Goal: Transaction & Acquisition: Book appointment/travel/reservation

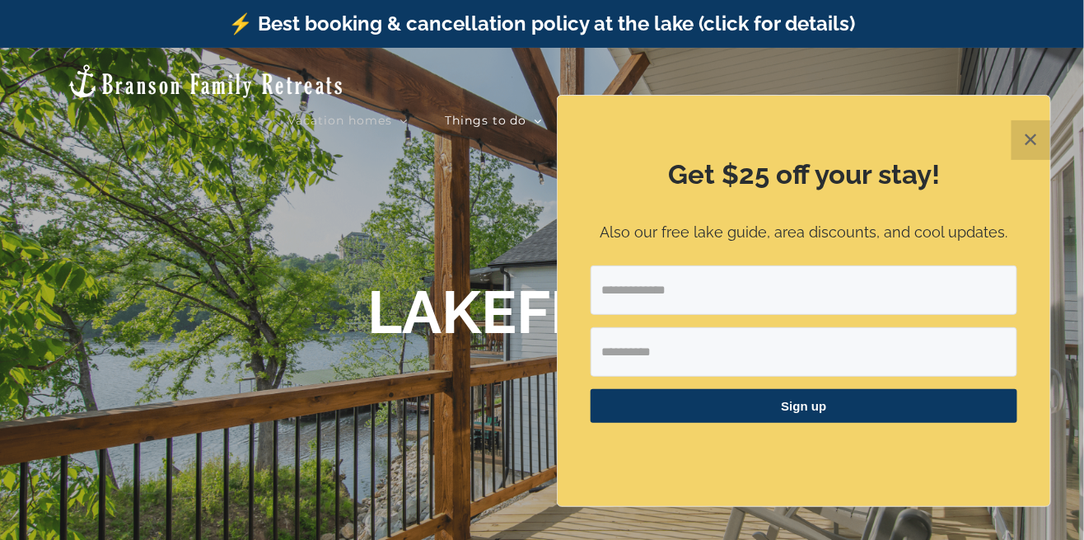
click at [1028, 151] on button "✕" at bounding box center [1032, 140] width 40 height 40
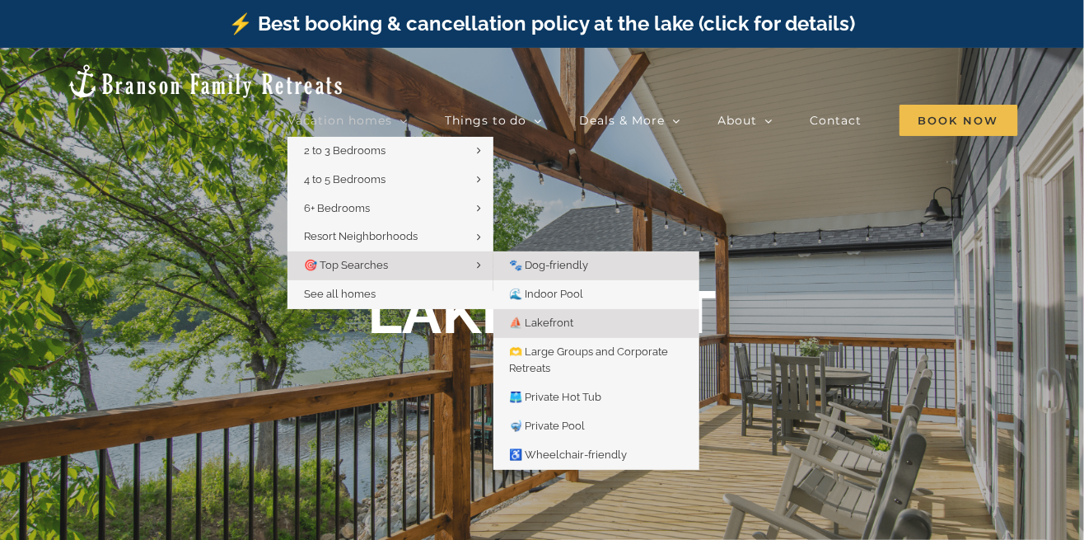
click at [614, 251] on link "🐾 Dog-friendly" at bounding box center [597, 265] width 206 height 29
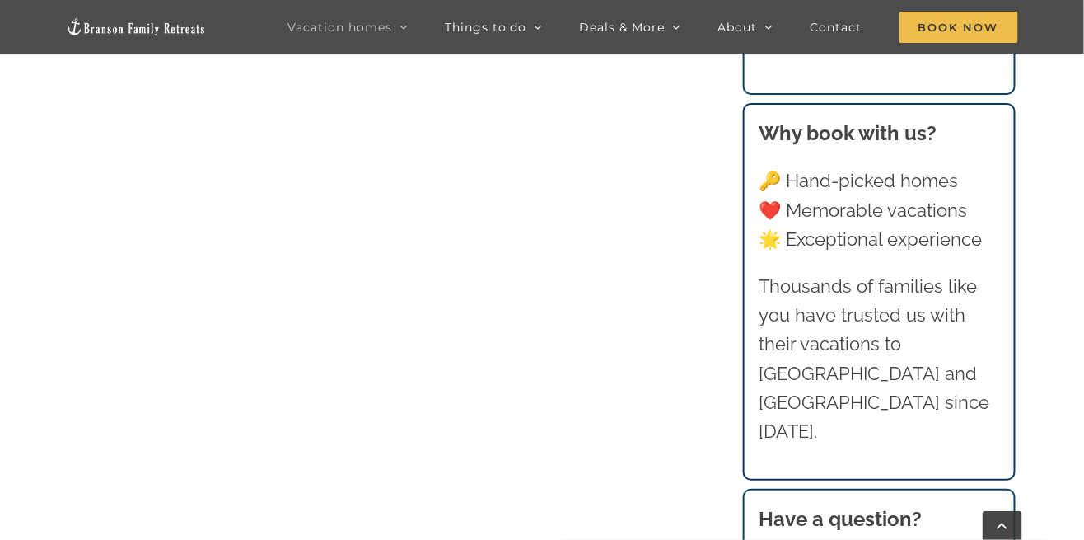
scroll to position [2167, 0]
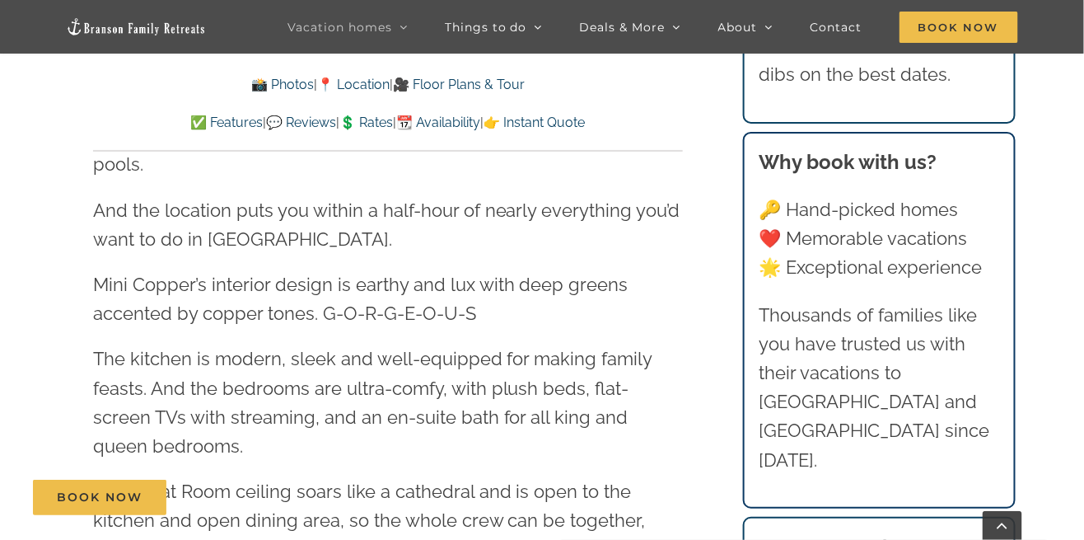
scroll to position [1870, 0]
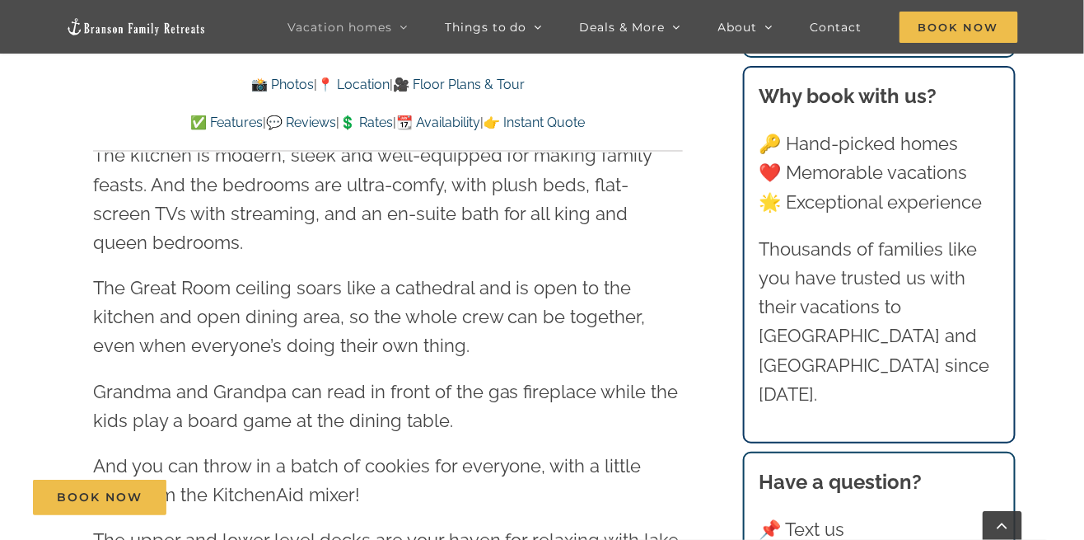
click at [645, 377] on p "Grandma and Grandpa can read in front of the gas fireplace while the kids play …" at bounding box center [388, 406] width 590 height 58
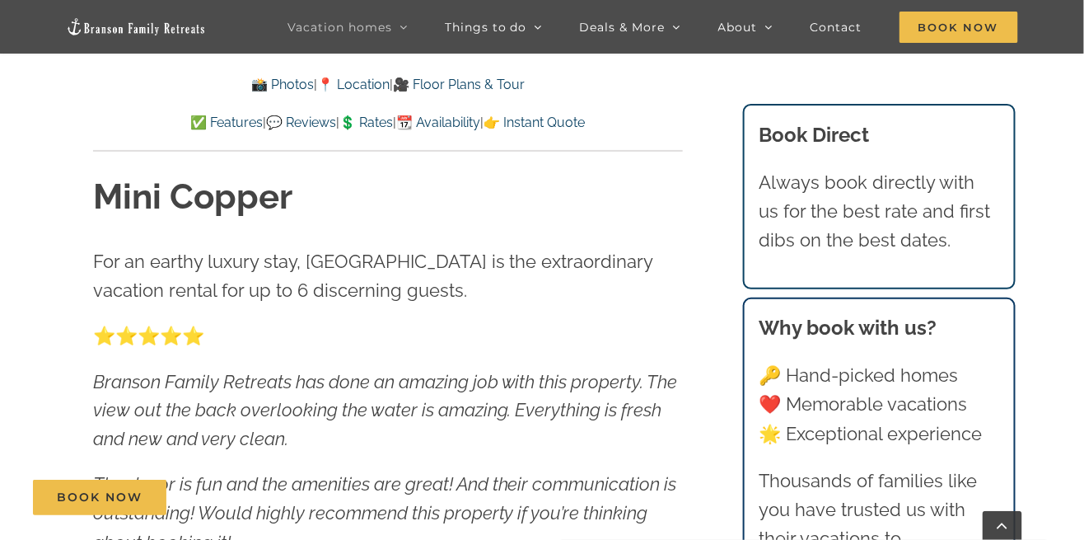
scroll to position [518, 0]
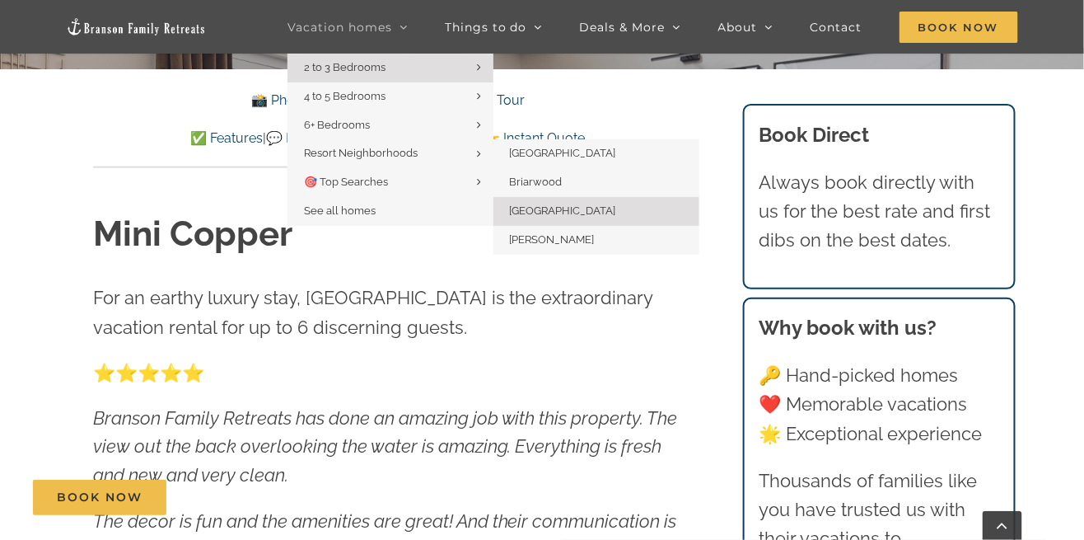
click at [583, 210] on link "[GEOGRAPHIC_DATA]" at bounding box center [597, 211] width 206 height 29
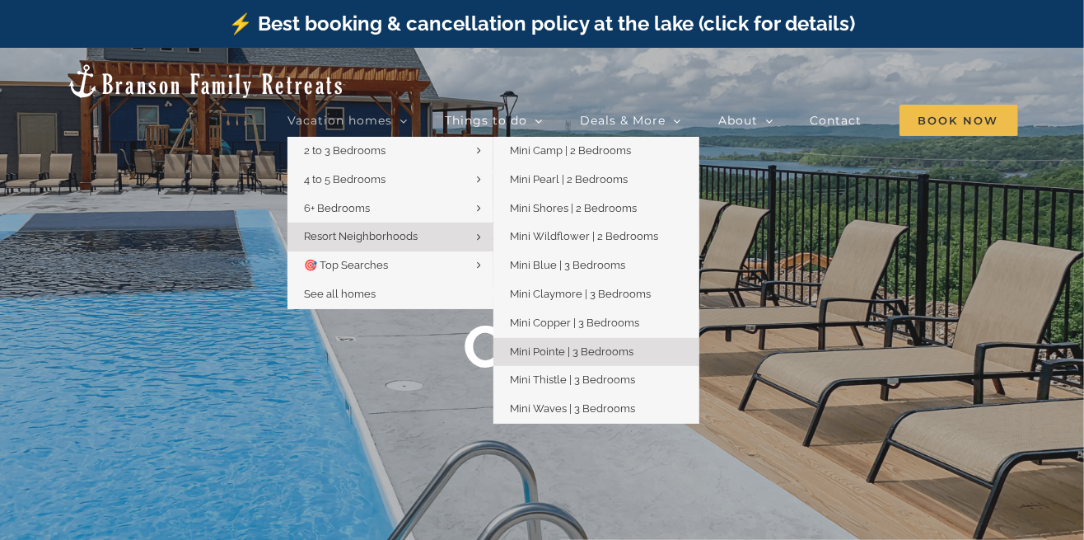
click at [620, 345] on span "Mini Pointe | 3 Bedrooms" at bounding box center [572, 351] width 124 height 12
click at [621, 345] on span "Mini Pointe | 3 Bedrooms" at bounding box center [572, 351] width 124 height 12
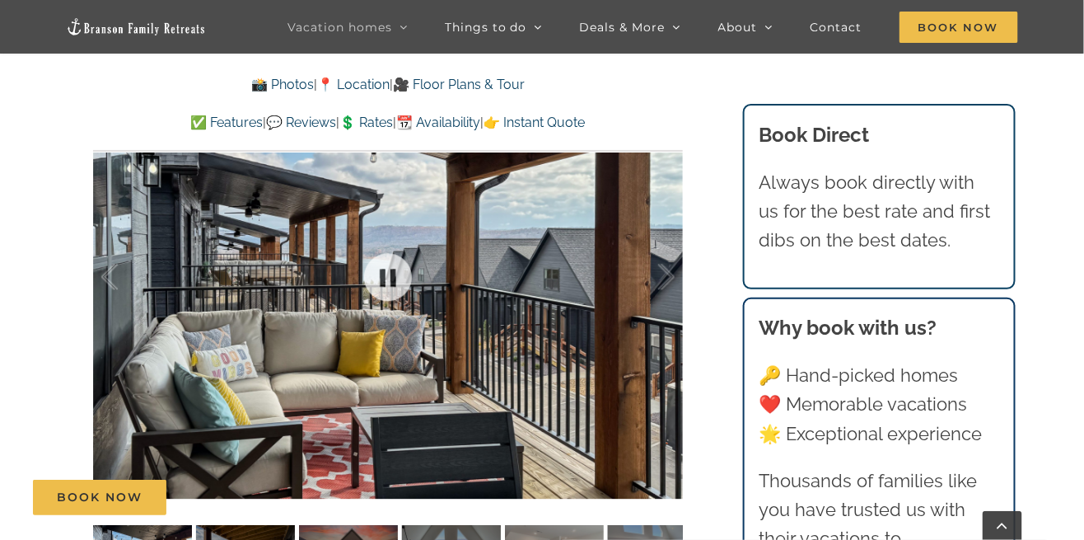
scroll to position [1053, 0]
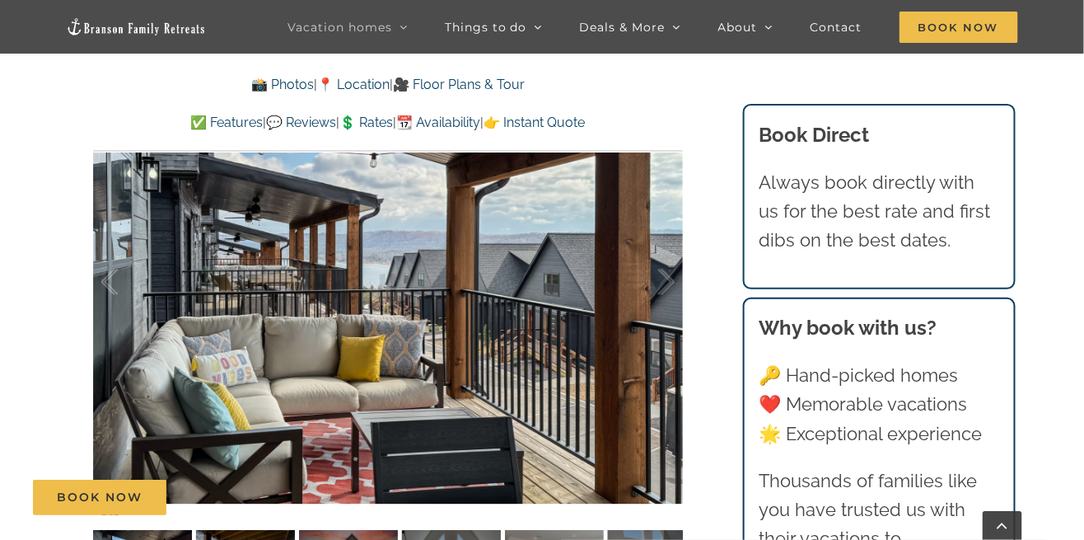
click at [215, 515] on div "Book Now" at bounding box center [554, 497] width 1042 height 35
click at [255, 515] on div "Book Now" at bounding box center [554, 497] width 1042 height 35
click at [336, 515] on div "Book Now" at bounding box center [554, 497] width 1042 height 35
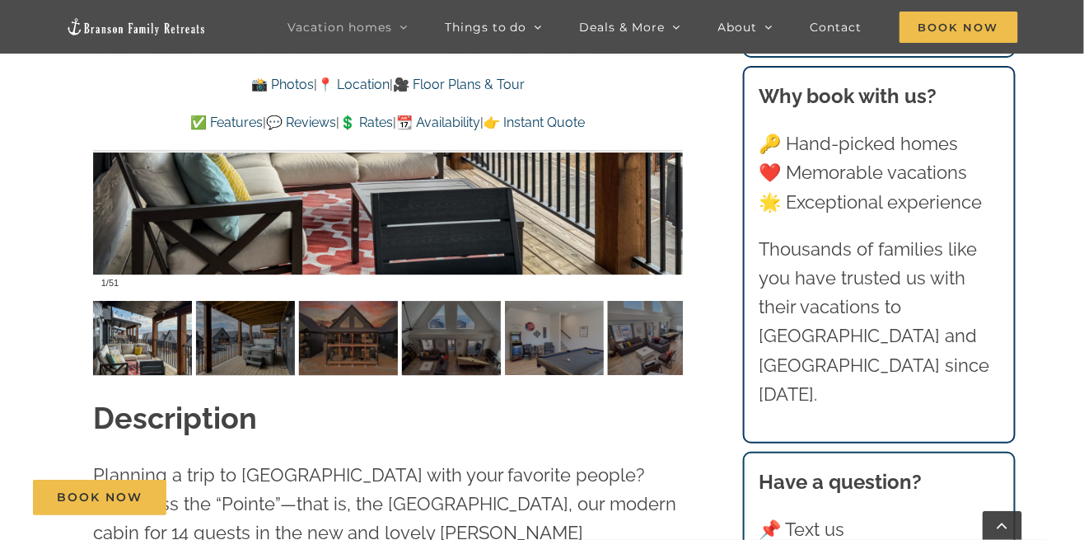
scroll to position [1295, 0]
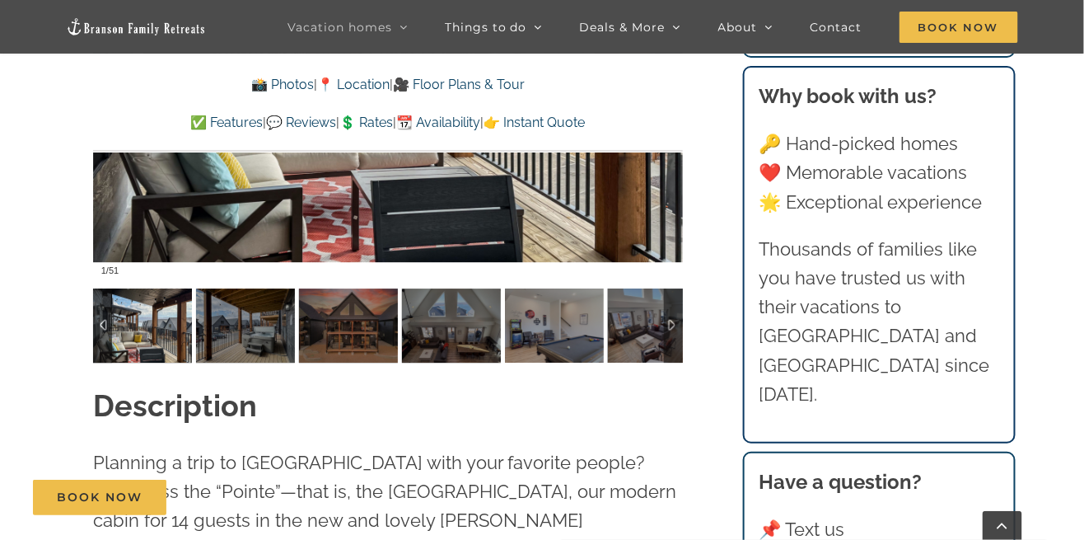
click at [653, 322] on img at bounding box center [657, 325] width 99 height 74
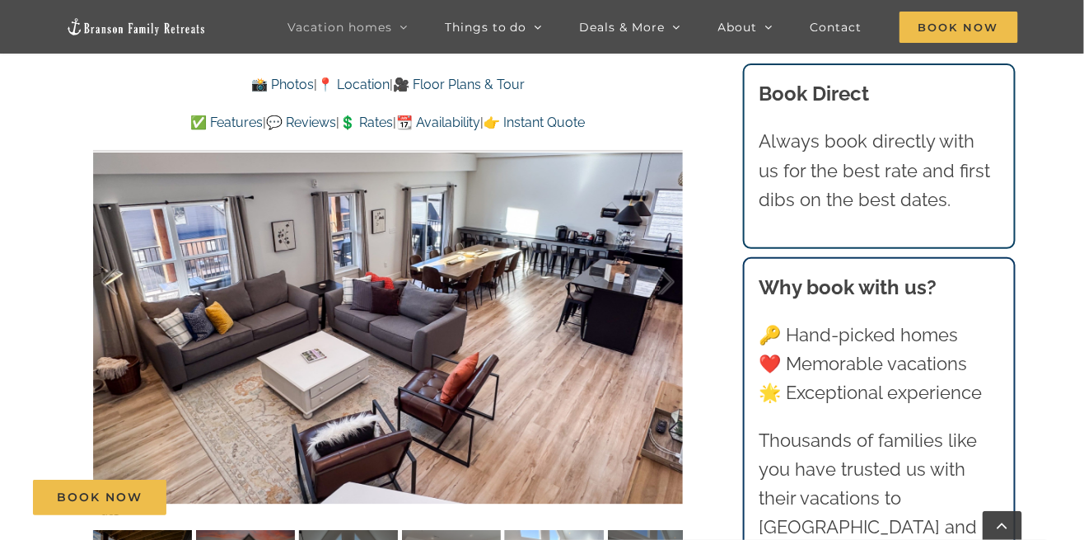
scroll to position [1046, 0]
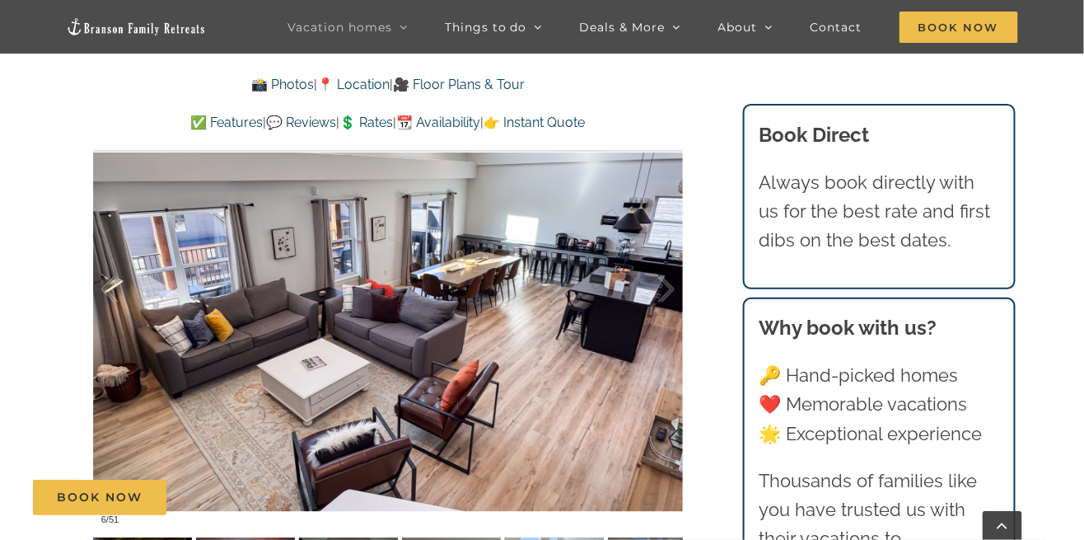
click at [540, 515] on div "Book Now" at bounding box center [554, 497] width 1042 height 35
click at [535, 515] on div "Book Now" at bounding box center [554, 497] width 1042 height 35
click at [551, 515] on div "Book Now" at bounding box center [554, 497] width 1042 height 35
click at [541, 515] on div "Book Now" at bounding box center [554, 497] width 1042 height 35
click at [465, 515] on div "Book Now" at bounding box center [554, 497] width 1042 height 35
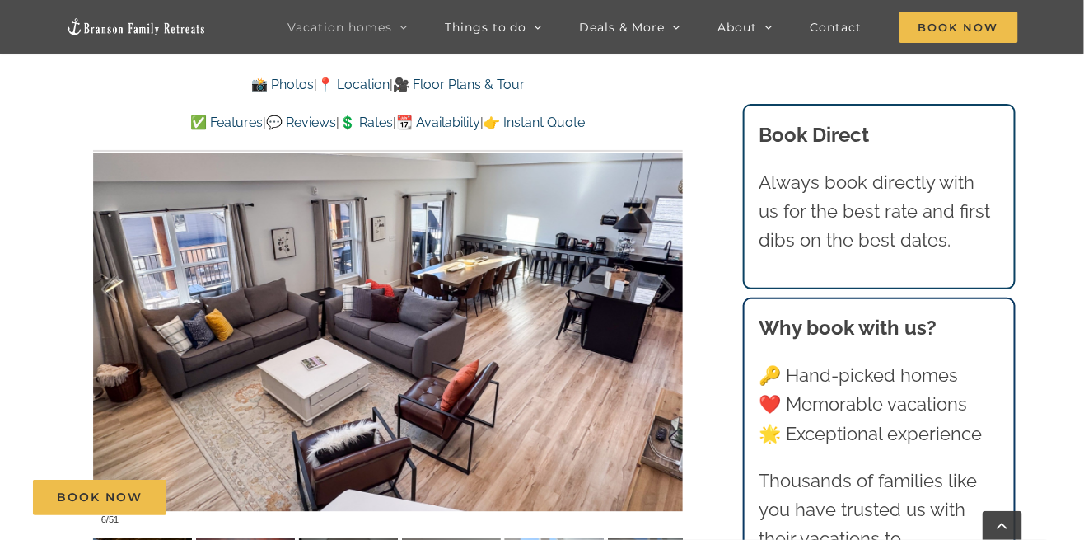
click at [459, 515] on div "Book Now" at bounding box center [554, 497] width 1042 height 35
click at [458, 515] on div "Book Now" at bounding box center [554, 497] width 1042 height 35
click at [461, 515] on div "Book Now" at bounding box center [554, 497] width 1042 height 35
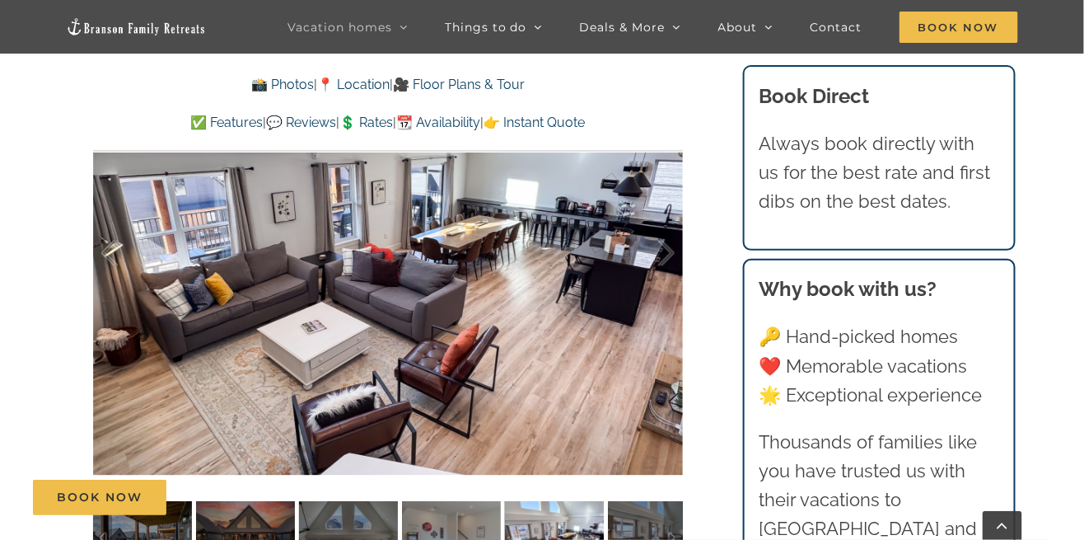
scroll to position [1080, 0]
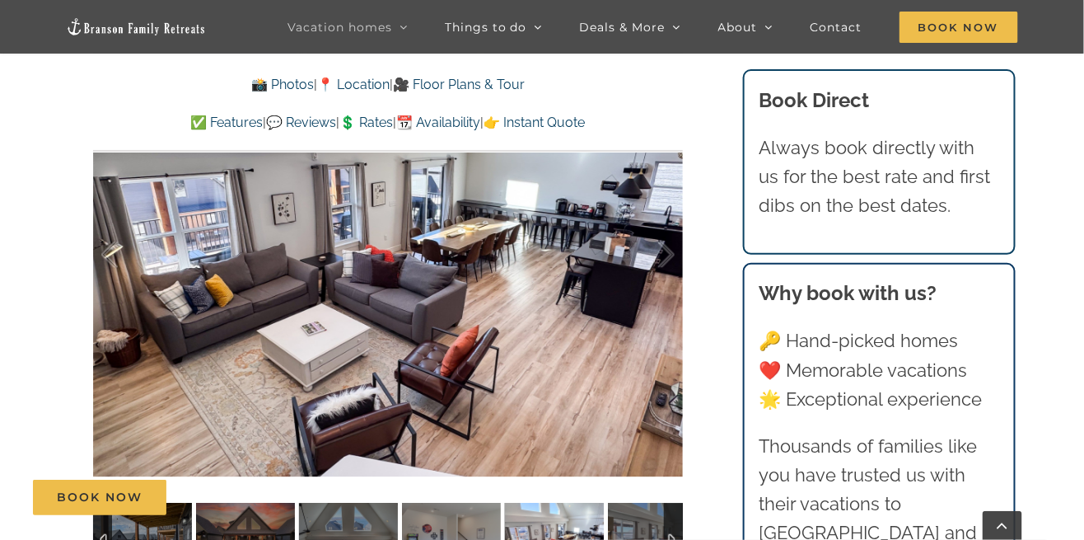
click at [355, 527] on img at bounding box center [348, 540] width 99 height 74
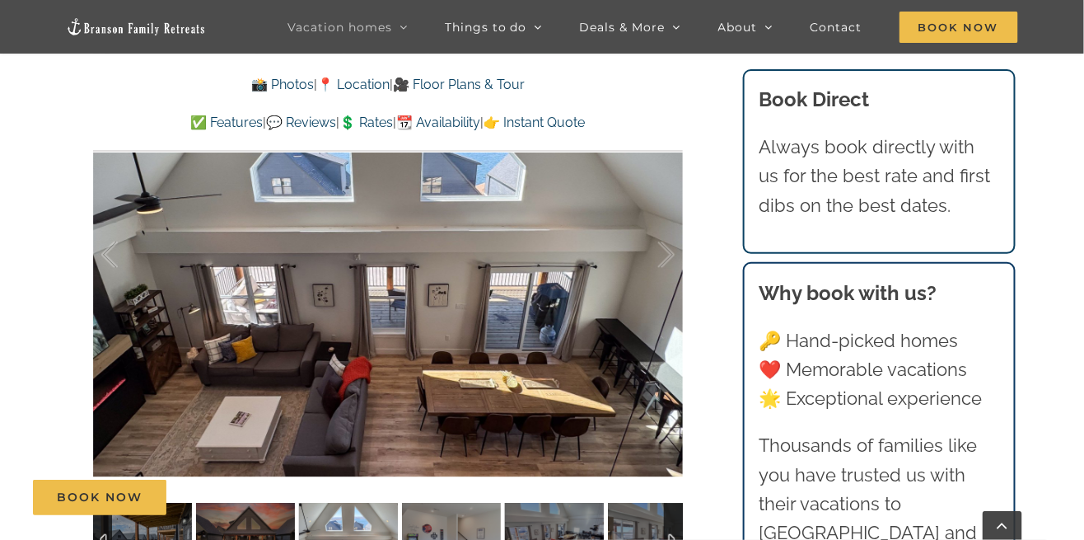
click at [444, 536] on img at bounding box center [451, 540] width 99 height 74
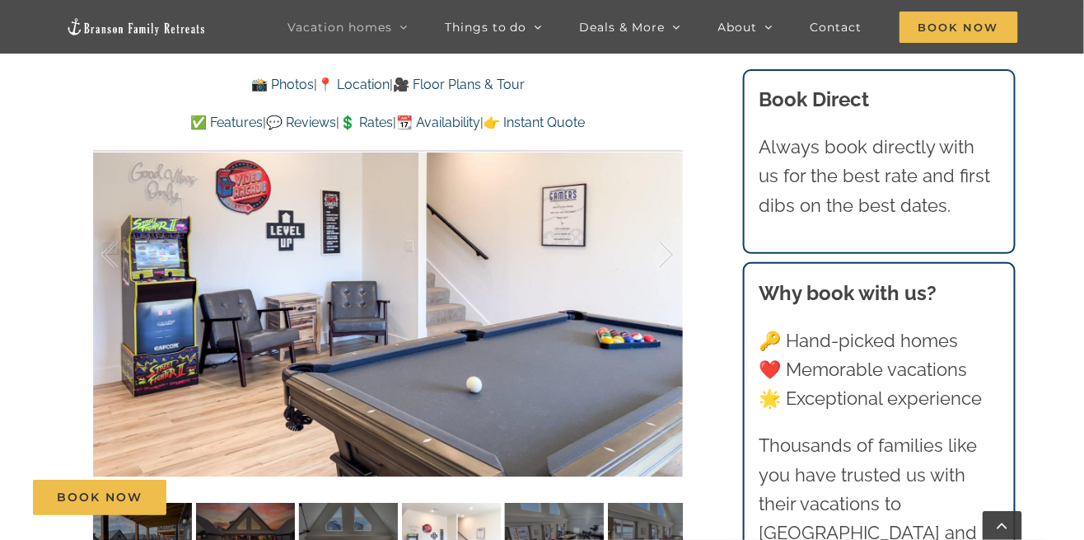
click at [533, 539] on img at bounding box center [554, 540] width 99 height 74
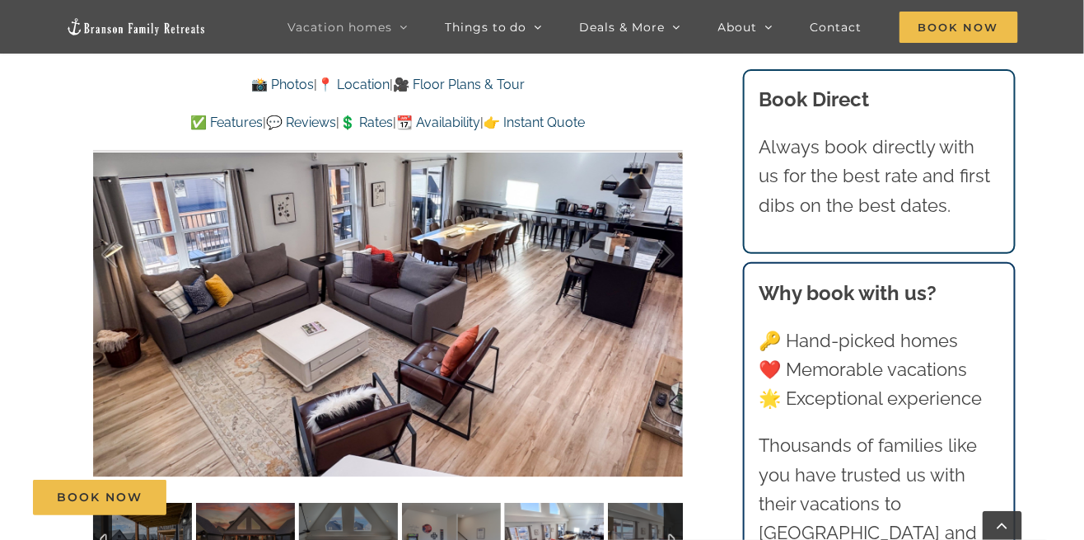
click at [616, 539] on img at bounding box center [657, 540] width 99 height 74
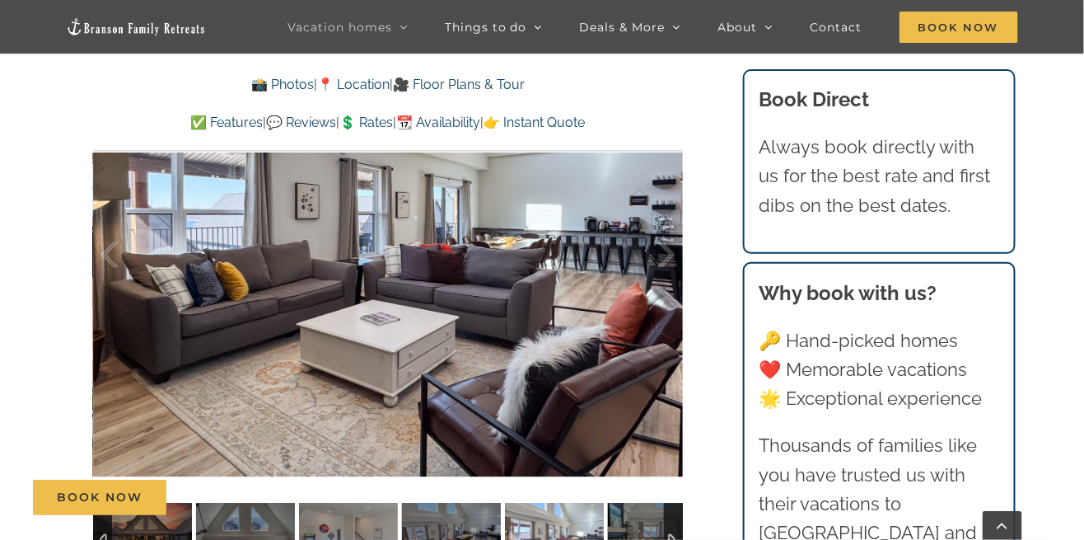
click at [617, 539] on img at bounding box center [657, 540] width 99 height 74
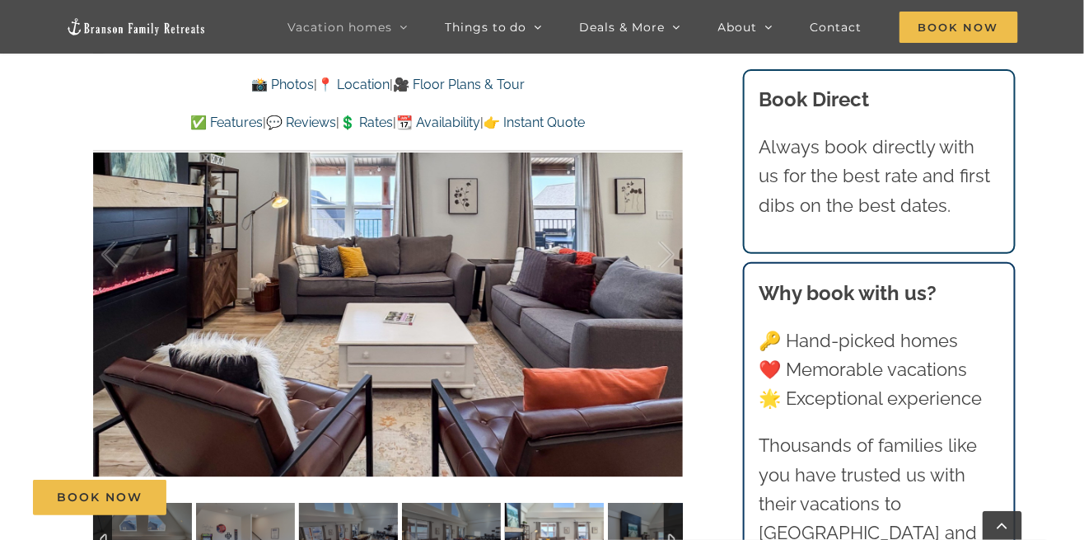
click at [630, 535] on img at bounding box center [657, 540] width 99 height 74
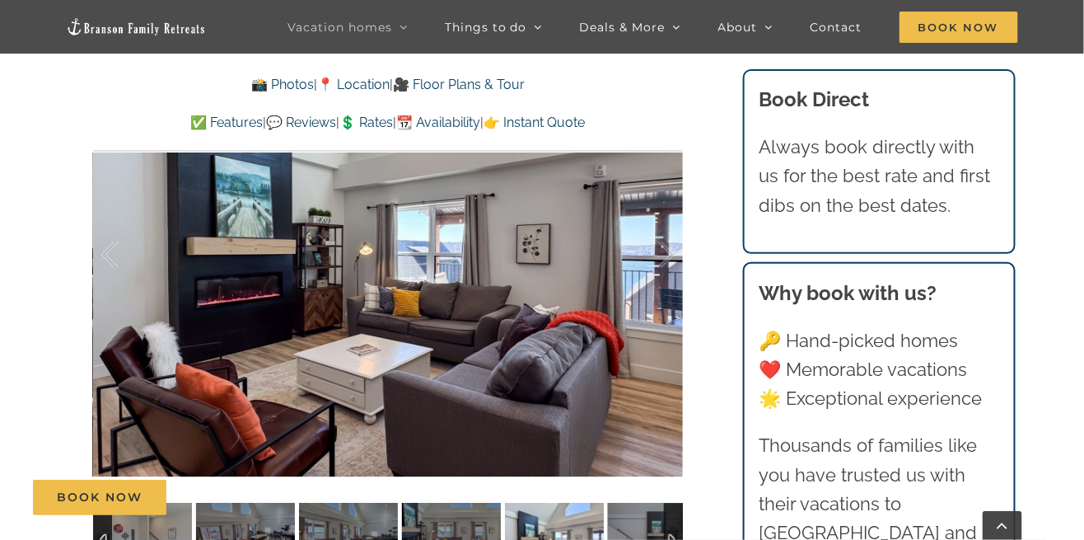
click at [629, 539] on img at bounding box center [657, 540] width 99 height 74
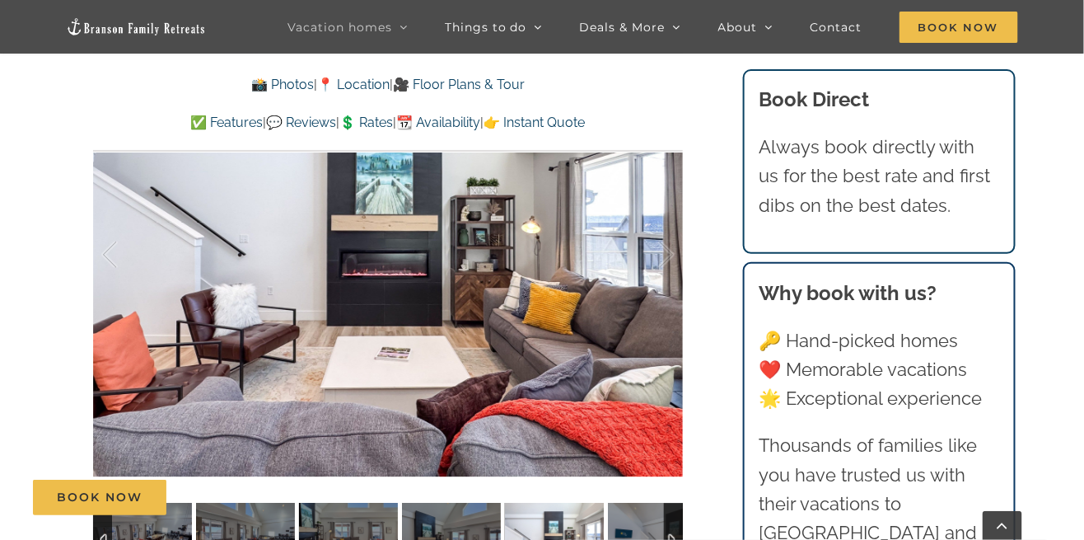
click at [628, 539] on img at bounding box center [657, 540] width 99 height 74
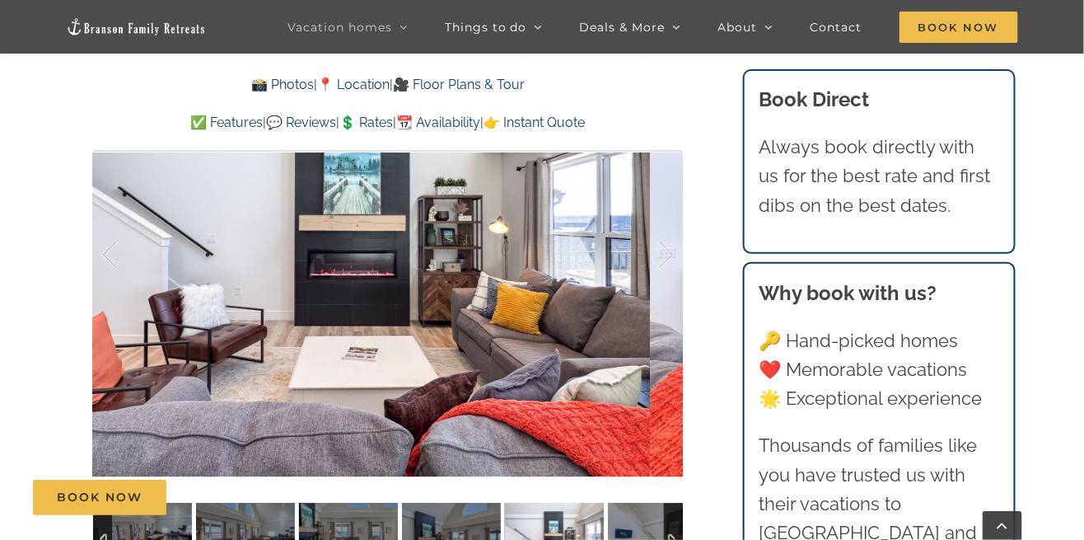
click at [630, 539] on img at bounding box center [657, 540] width 99 height 74
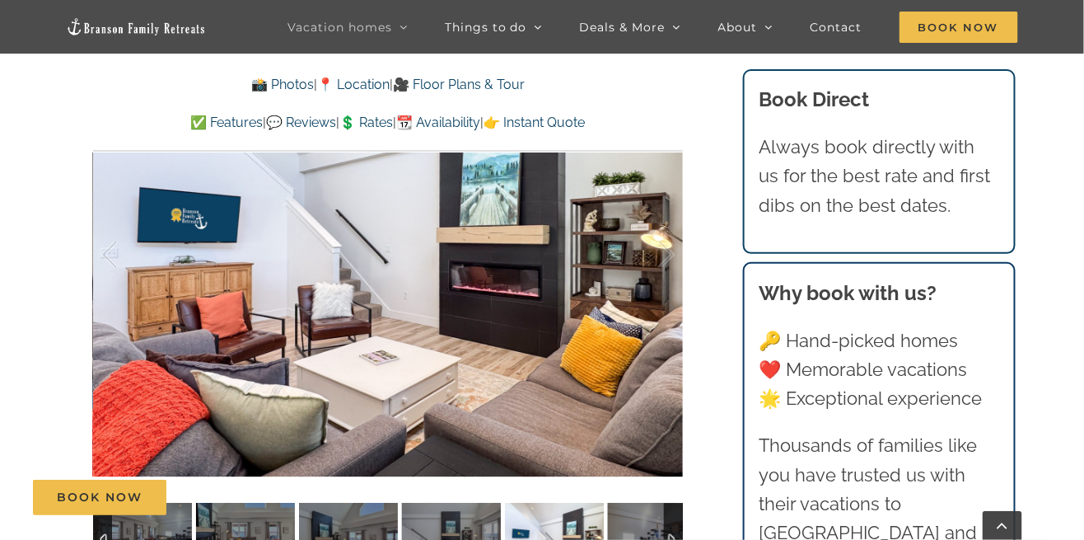
click at [624, 539] on img at bounding box center [657, 540] width 99 height 74
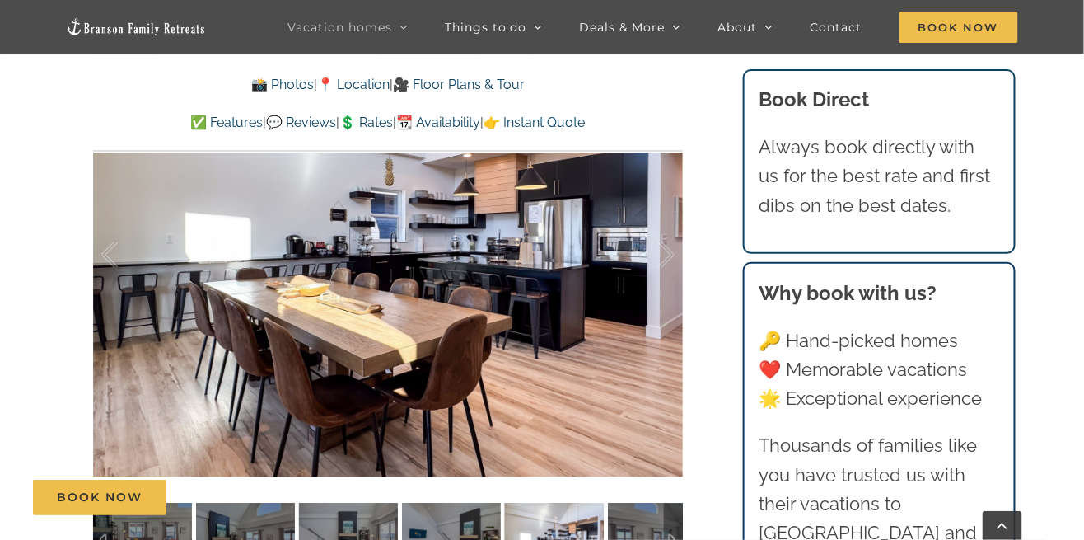
click at [632, 539] on img at bounding box center [657, 540] width 99 height 74
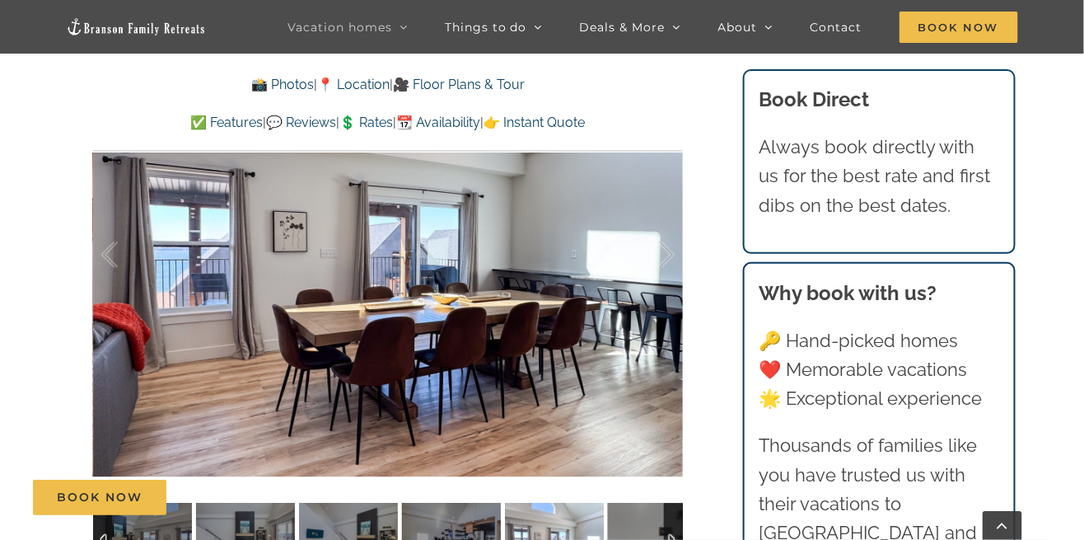
click at [628, 529] on img at bounding box center [657, 540] width 99 height 74
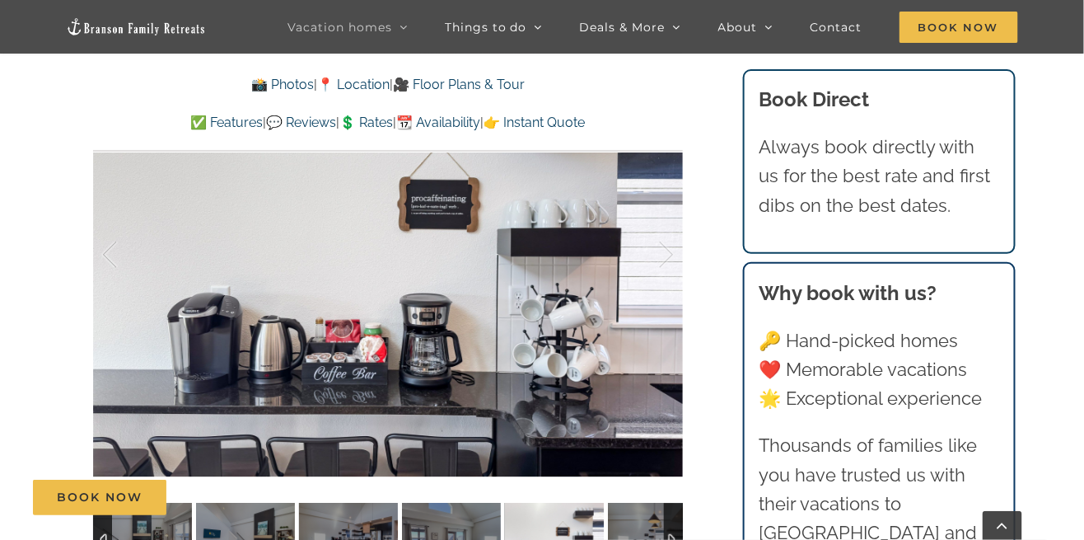
click at [623, 539] on img at bounding box center [657, 540] width 99 height 74
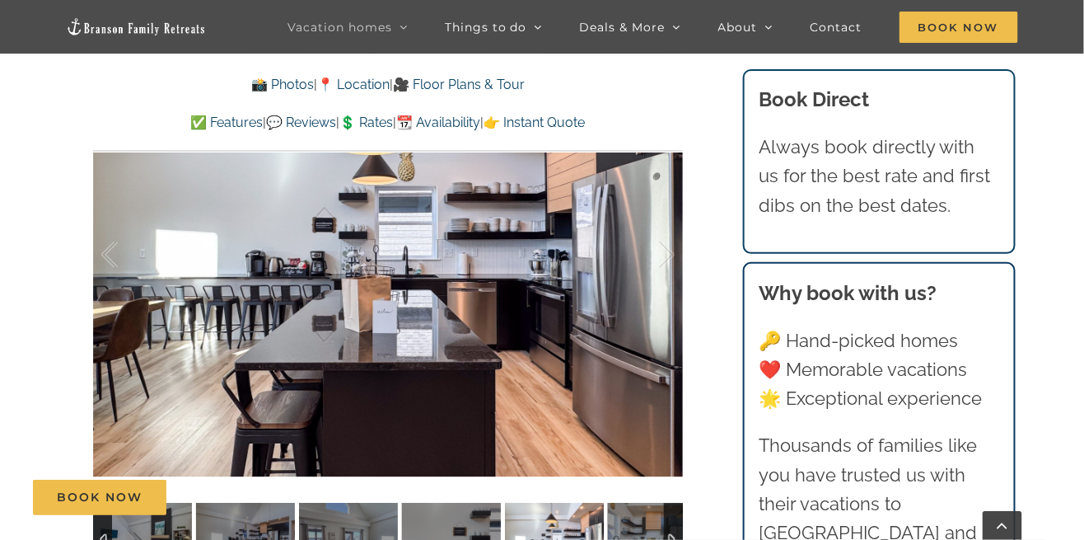
click at [639, 515] on div "Book Now" at bounding box center [554, 497] width 1042 height 35
click at [647, 539] on img at bounding box center [657, 540] width 99 height 74
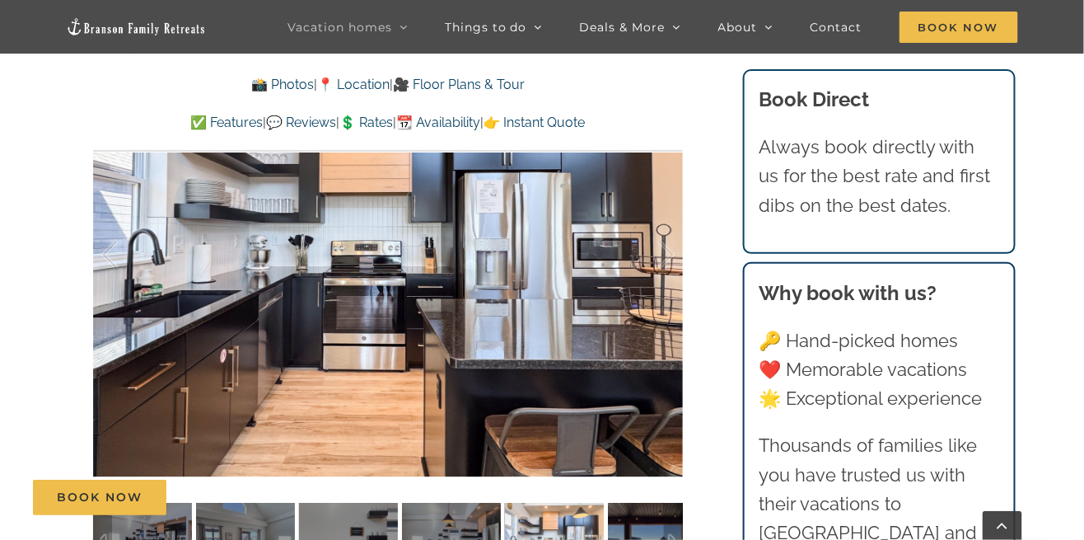
click at [651, 539] on img at bounding box center [657, 540] width 99 height 74
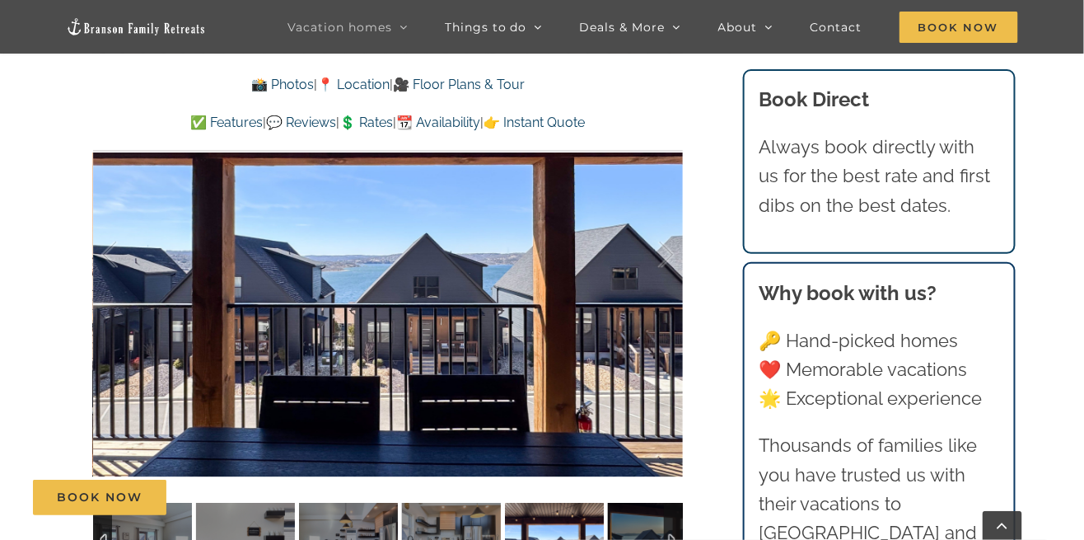
click at [640, 539] on img at bounding box center [657, 540] width 99 height 74
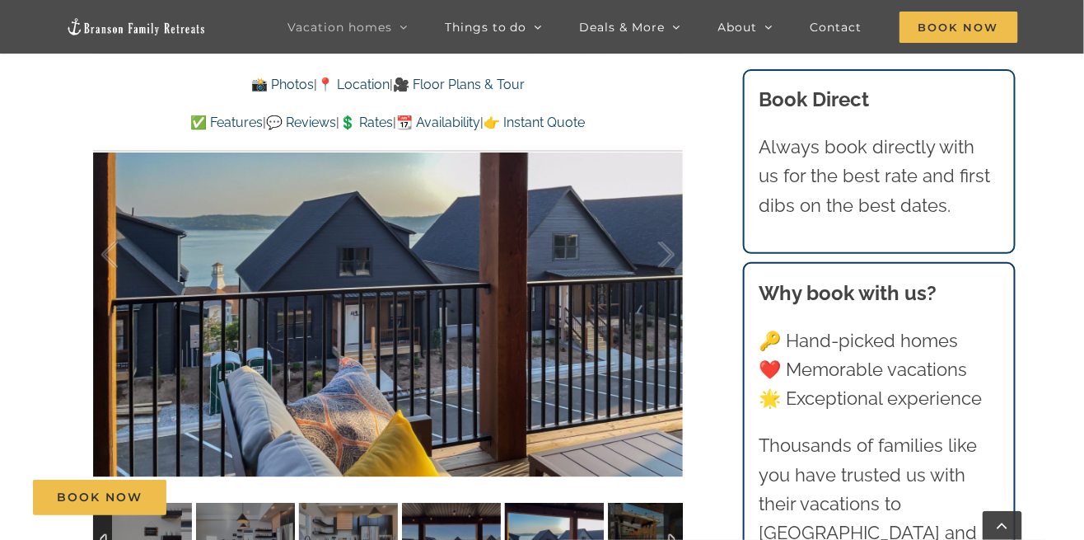
click at [646, 536] on img at bounding box center [657, 540] width 99 height 74
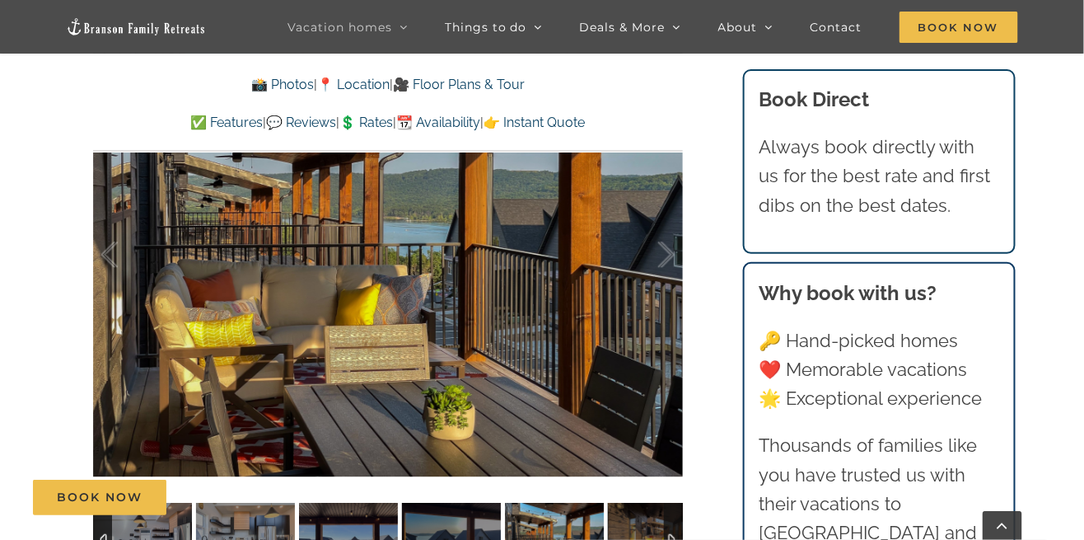
click at [604, 539] on img at bounding box center [554, 540] width 99 height 74
click at [641, 539] on img at bounding box center [657, 540] width 99 height 74
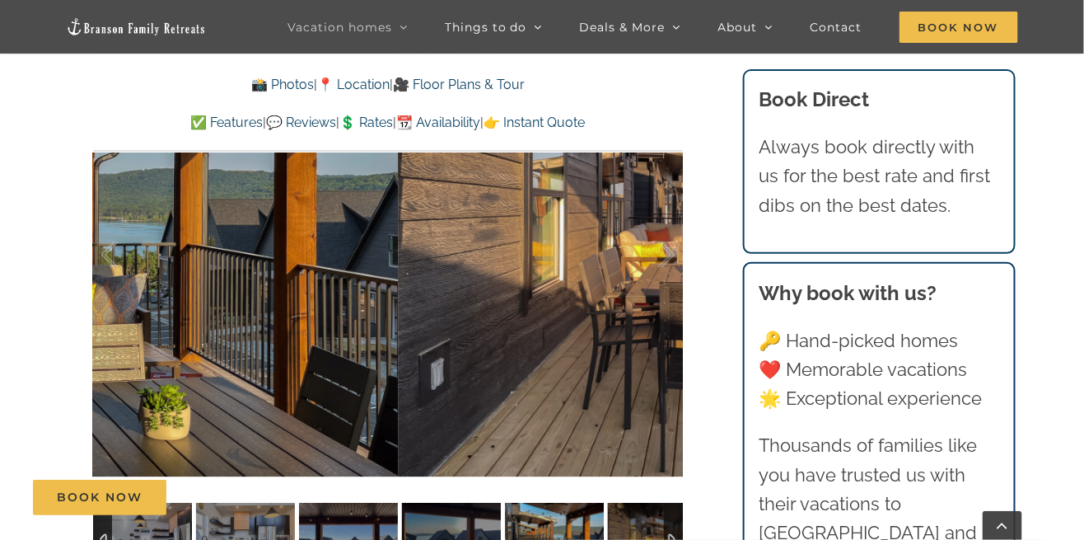
click at [637, 539] on img at bounding box center [657, 540] width 99 height 74
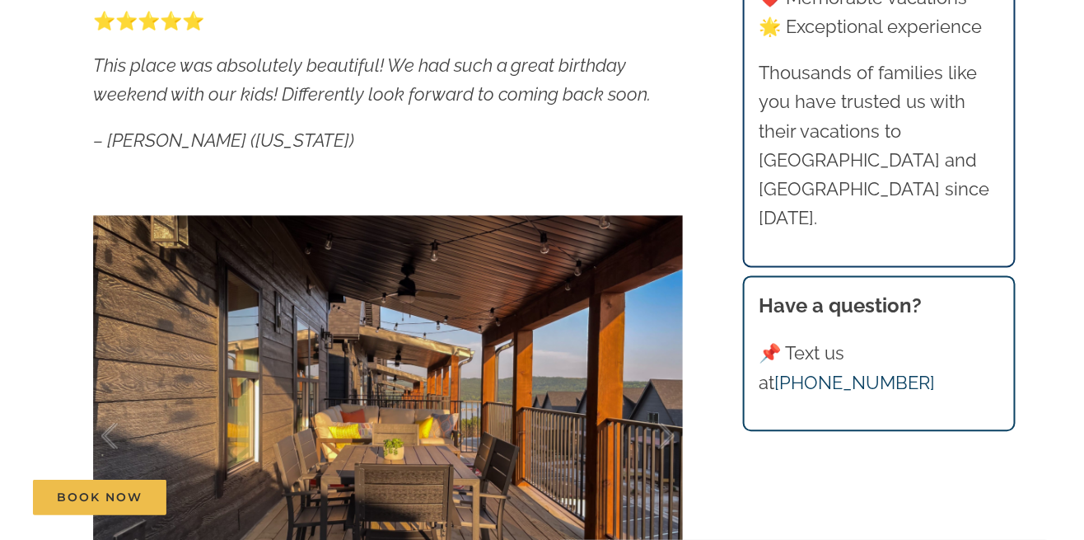
scroll to position [0, 0]
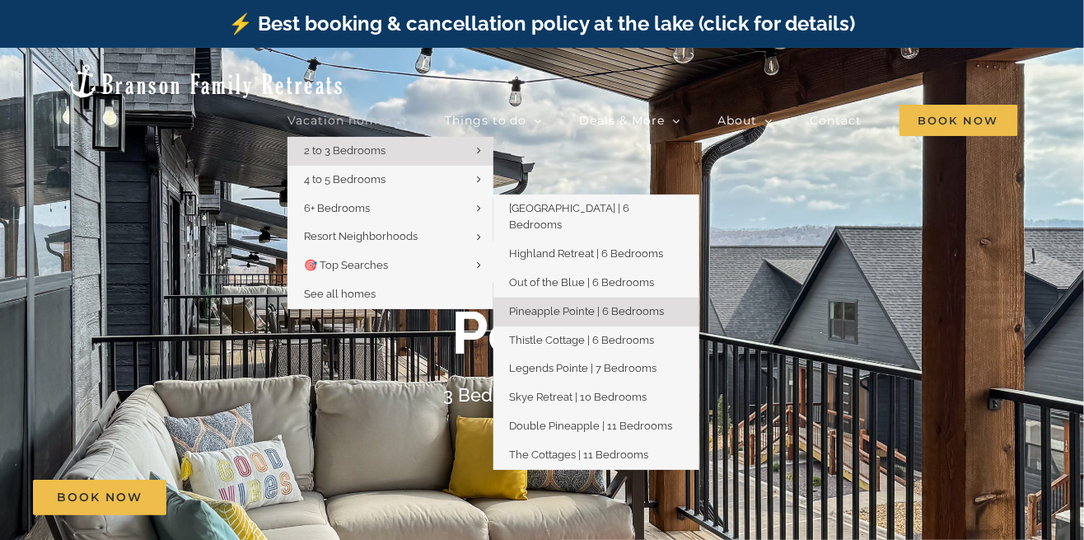
click at [648, 305] on span "Pineapple Pointe | 6 Bedrooms" at bounding box center [587, 311] width 155 height 12
click at [645, 305] on span "Pineapple Pointe | 6 Bedrooms" at bounding box center [587, 311] width 155 height 12
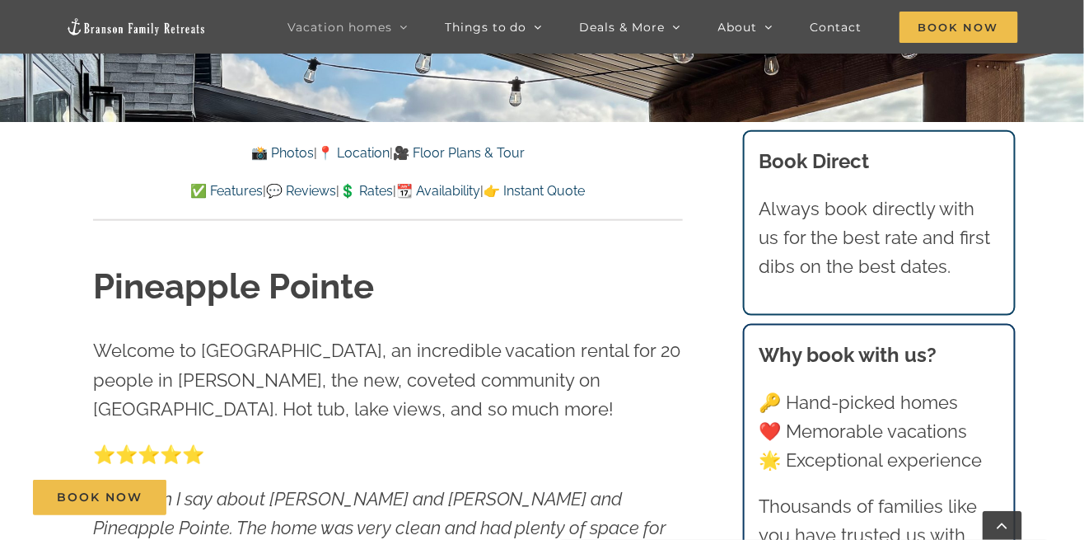
scroll to position [465, 0]
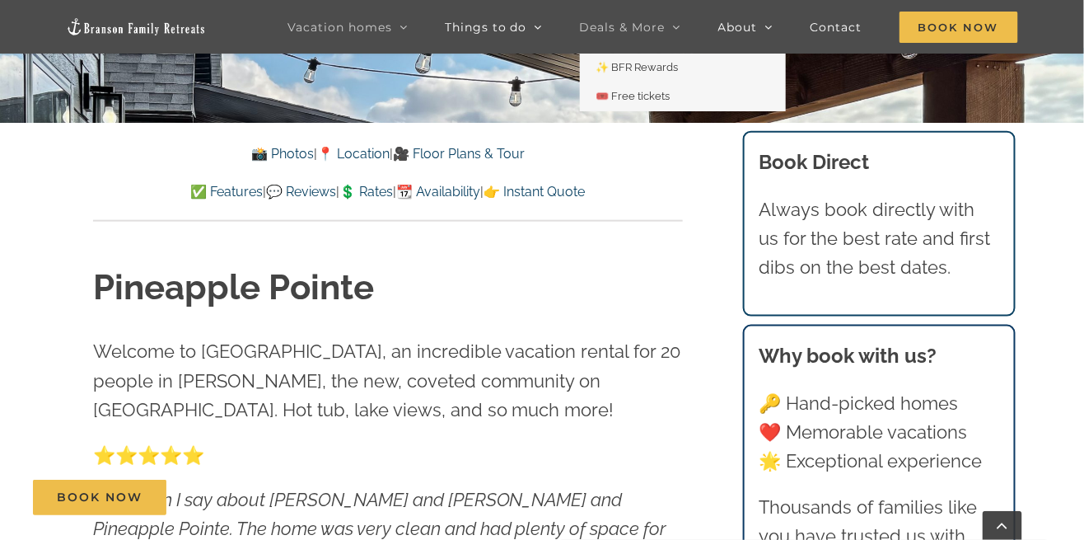
click at [643, 27] on span "Deals & More" at bounding box center [623, 27] width 86 height 12
click at [652, 75] on link "✨ BFR Rewards" at bounding box center [683, 68] width 206 height 29
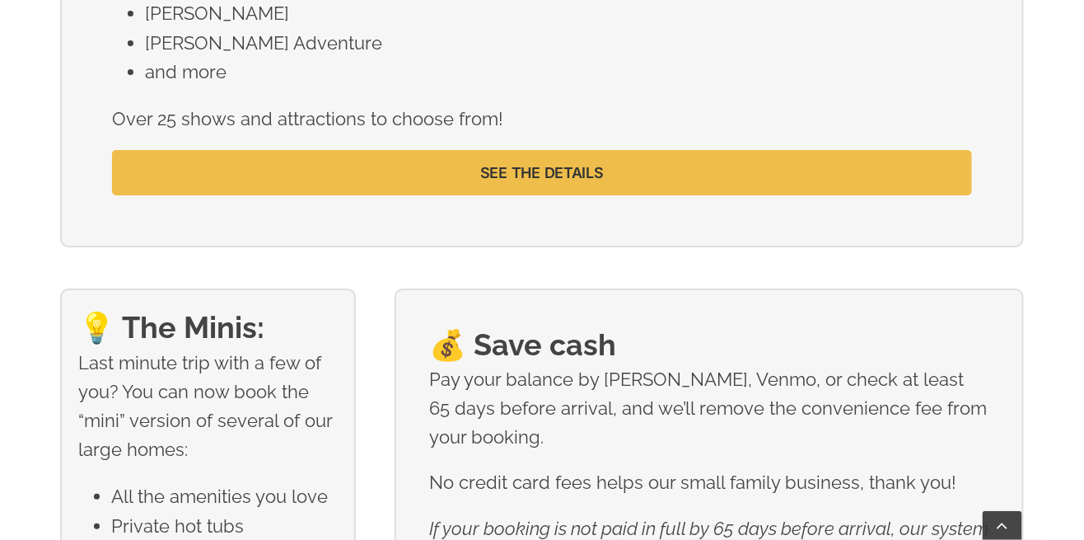
scroll to position [1749, 0]
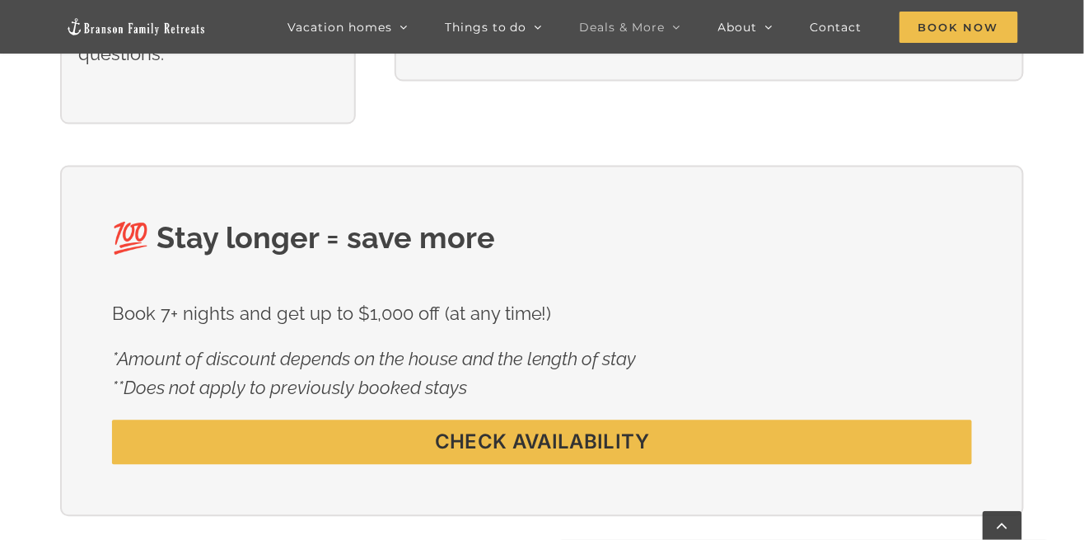
scroll to position [859, 0]
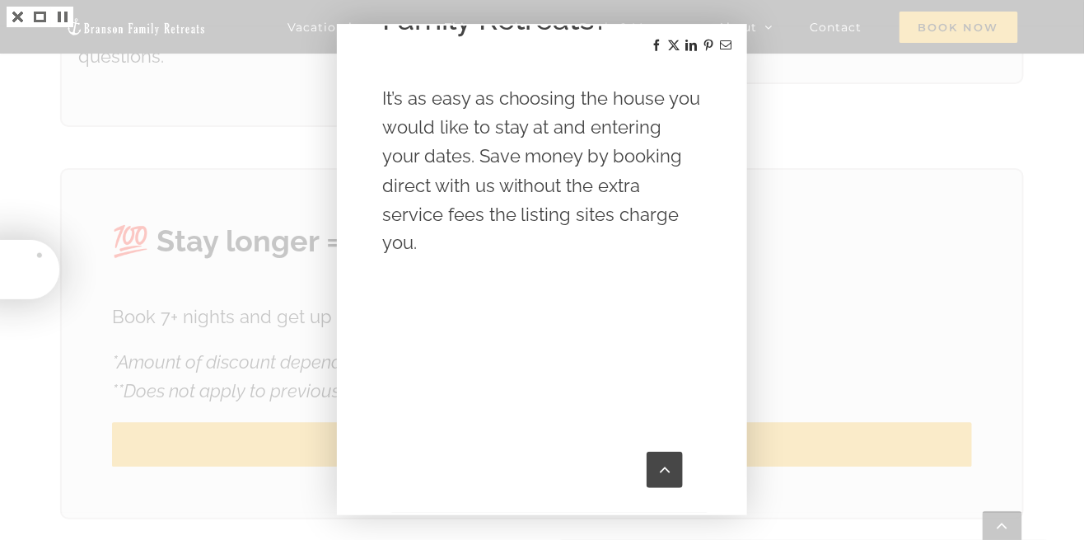
scroll to position [746, 0]
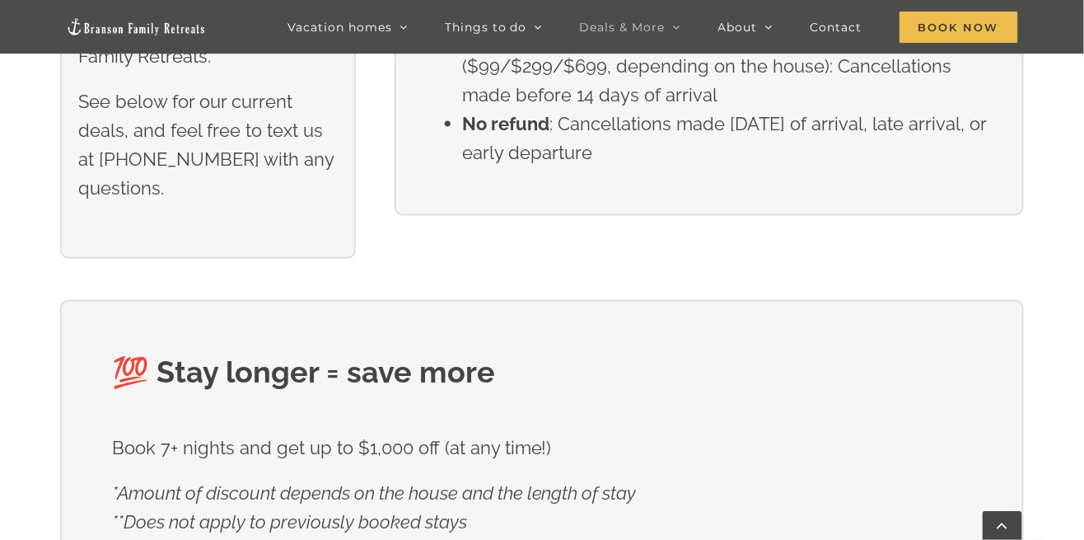
scroll to position [730, 0]
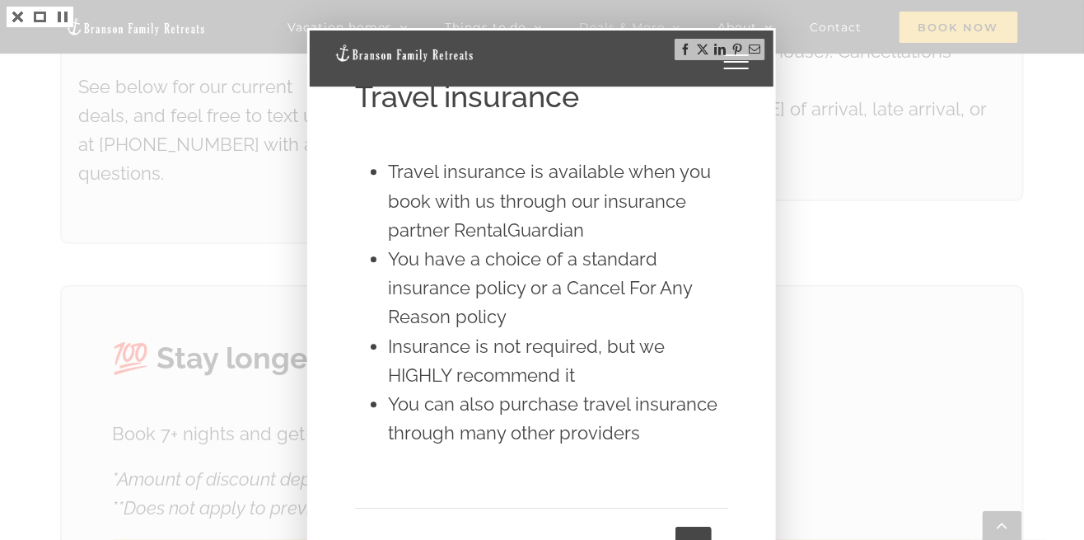
scroll to position [1257, 0]
click at [732, 69] on div "Vacation homes 2 to 3 Bedrooms Mini Camp | 2 Bedrooms Mini Pearl | 2 Bedrooms M…" at bounding box center [541, 58] width 414 height 56
click at [726, 57] on link "Toggle Menu" at bounding box center [736, 61] width 66 height 15
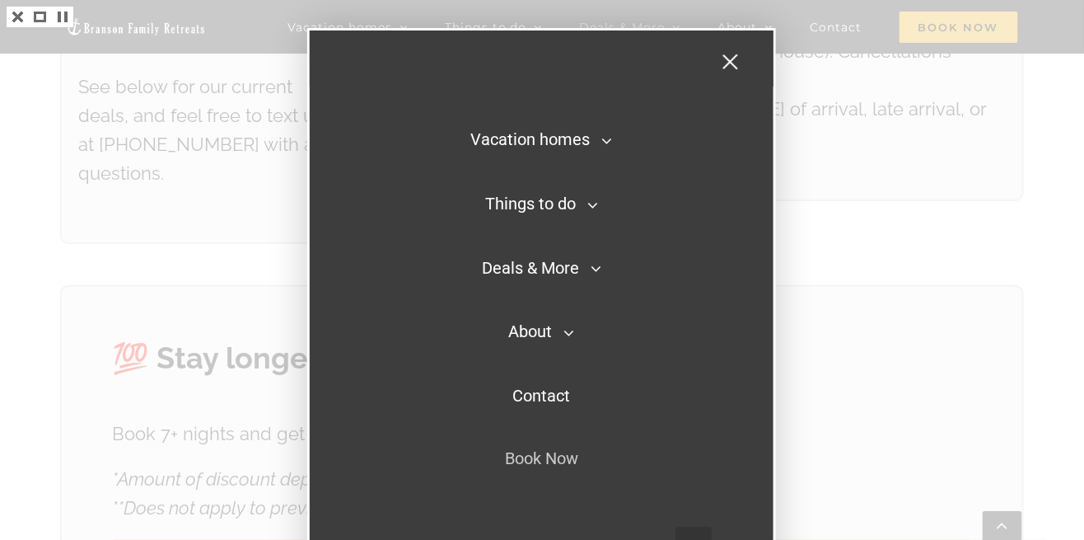
click at [714, 49] on nav "Vacation homes 2 to 3 Bedrooms Mini Camp | 2 Bedrooms Mini Pearl | 2 Bedrooms M…" at bounding box center [541, 308] width 464 height 557
click at [738, 59] on link "Toggle Menu" at bounding box center [736, 61] width 66 height 15
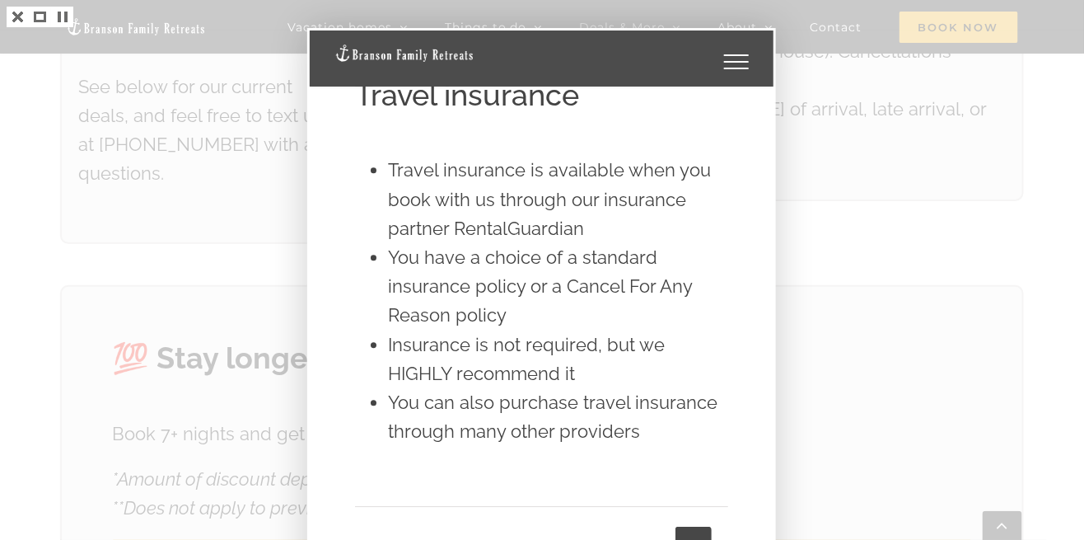
click at [910, 415] on div at bounding box center [542, 270] width 1084 height 540
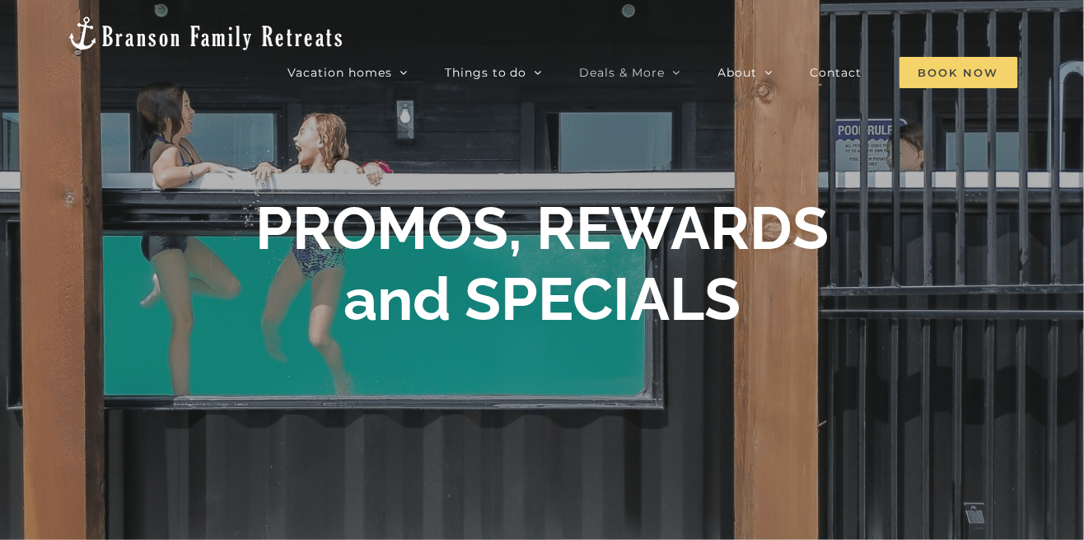
click at [953, 57] on span "Book Now" at bounding box center [959, 72] width 119 height 31
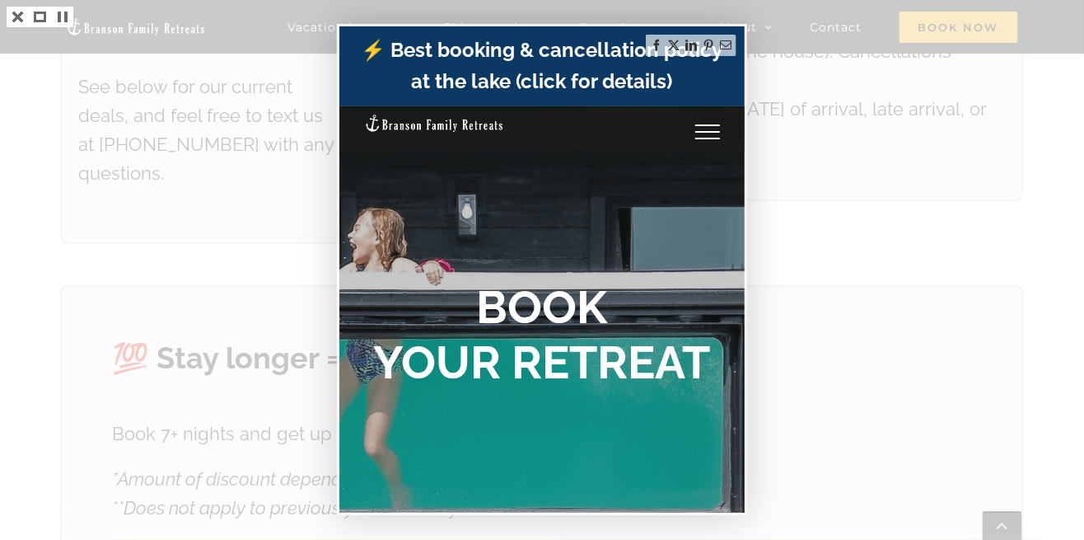
click at [850, 168] on div at bounding box center [542, 270] width 1084 height 540
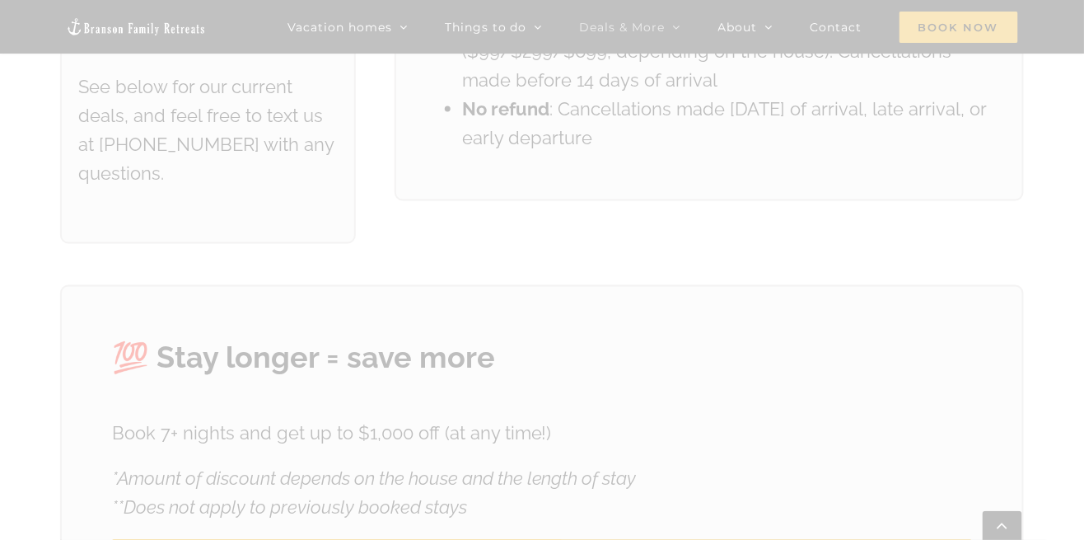
scroll to position [730, 0]
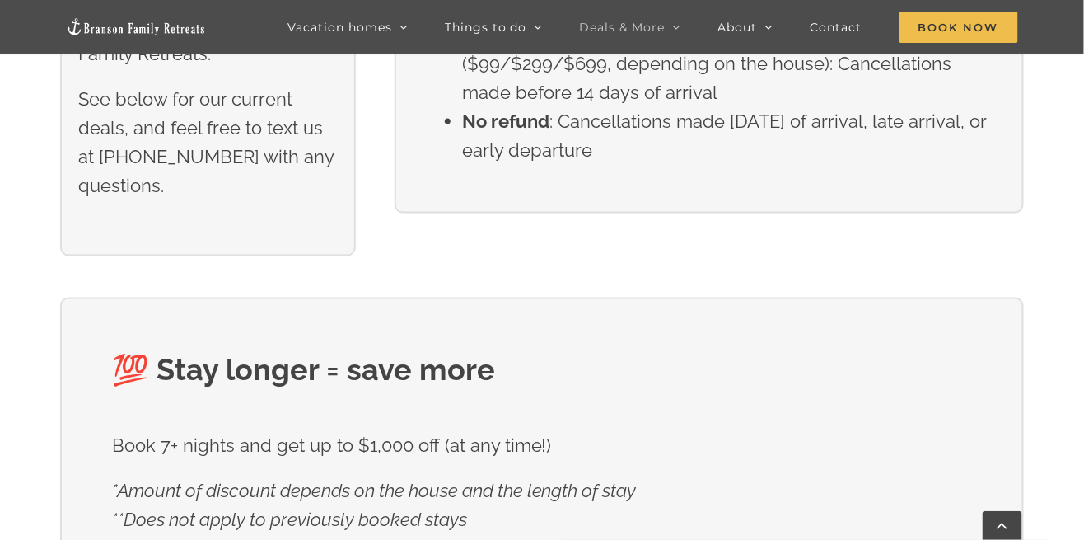
scroll to position [859, 0]
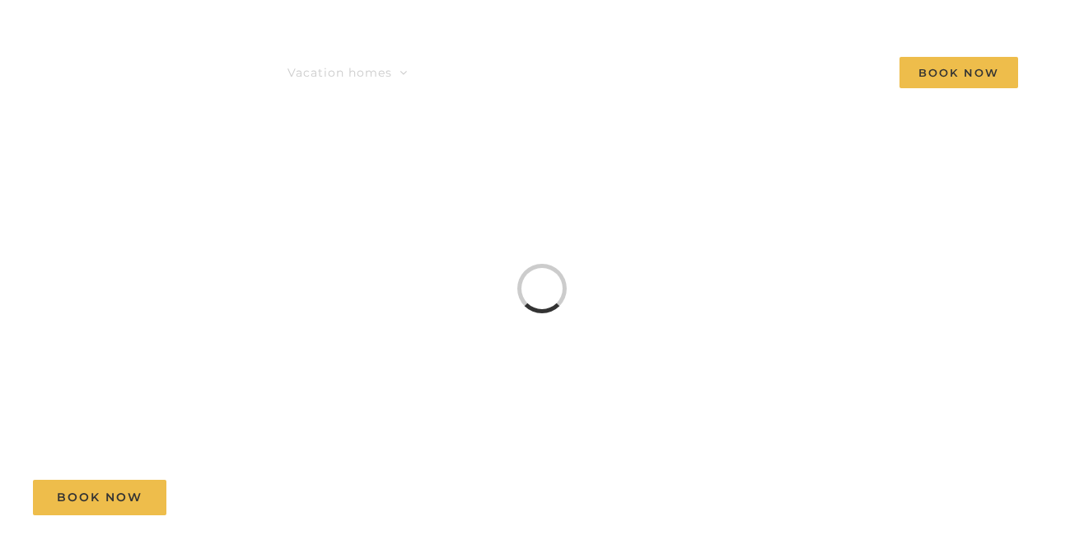
scroll to position [518, 0]
